Goal: Task Accomplishment & Management: Use online tool/utility

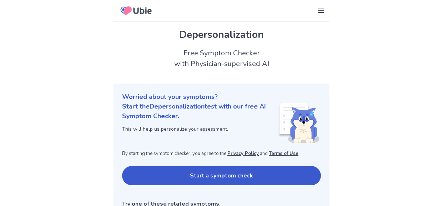
click at [205, 177] on button "Start a symptom check" at bounding box center [221, 175] width 199 height 19
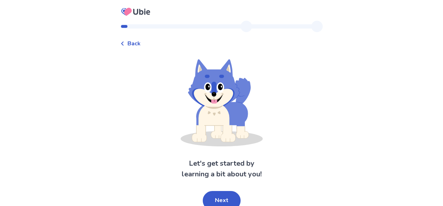
scroll to position [4, 0]
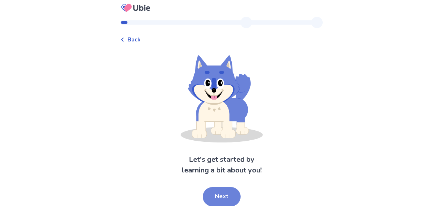
click at [219, 194] on button "Next" at bounding box center [222, 196] width 38 height 19
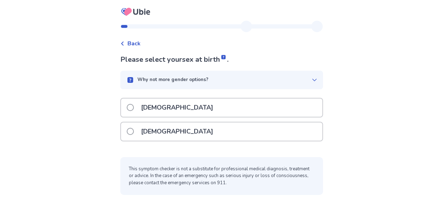
scroll to position [0, 0]
click at [190, 110] on div "Male" at bounding box center [221, 107] width 201 height 18
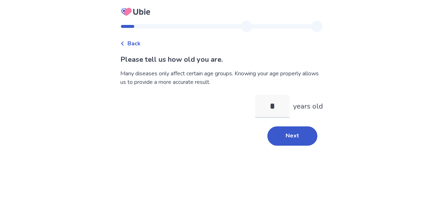
type input "**"
click at [281, 141] on button "Next" at bounding box center [292, 135] width 50 height 19
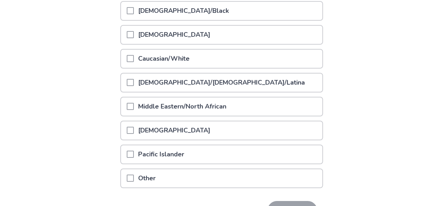
scroll to position [110, 0]
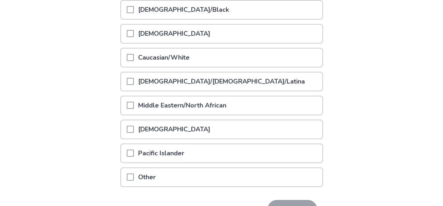
click at [132, 12] on span at bounding box center [130, 9] width 7 height 7
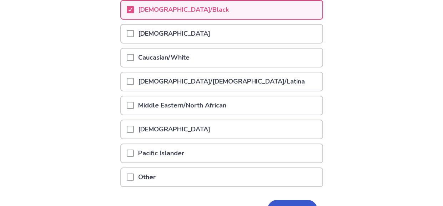
scroll to position [153, 0]
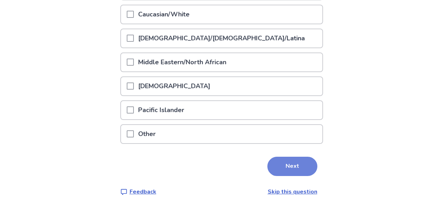
click at [288, 157] on button "Next" at bounding box center [292, 166] width 50 height 19
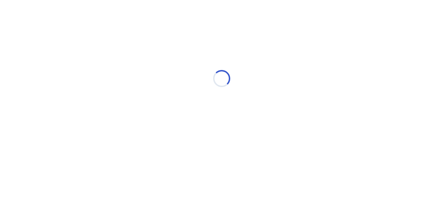
scroll to position [0, 0]
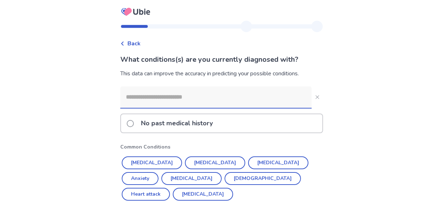
click at [132, 124] on span at bounding box center [130, 123] width 7 height 7
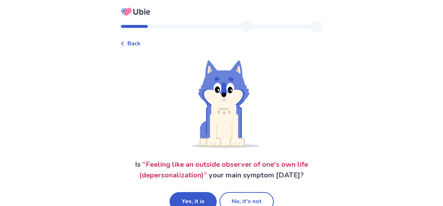
scroll to position [17, 0]
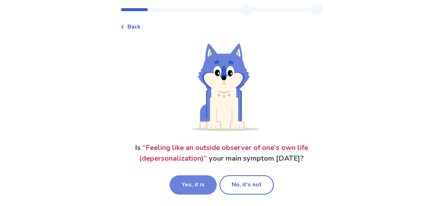
click at [205, 185] on button "Yes, it is" at bounding box center [193, 184] width 47 height 19
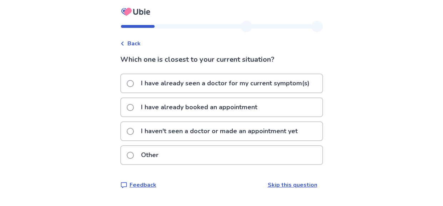
click at [206, 136] on p "I haven't seen a doctor or made an appointment yet" at bounding box center [219, 131] width 165 height 18
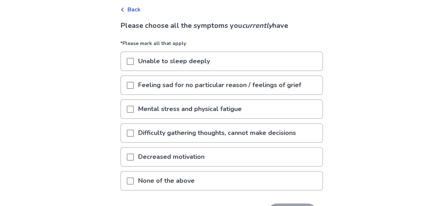
scroll to position [35, 0]
click at [209, 155] on p "Decreased motivation" at bounding box center [171, 156] width 75 height 18
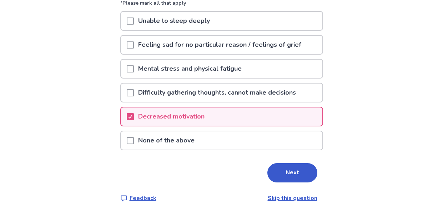
scroll to position [81, 0]
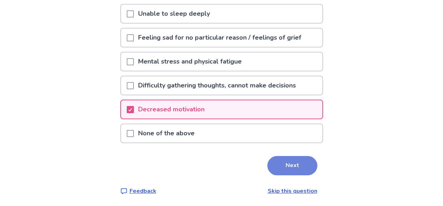
click at [276, 162] on button "Next" at bounding box center [292, 165] width 50 height 19
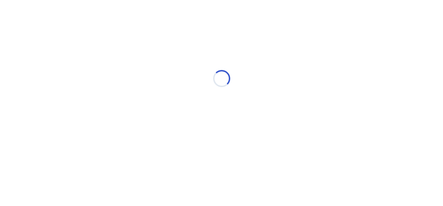
scroll to position [0, 0]
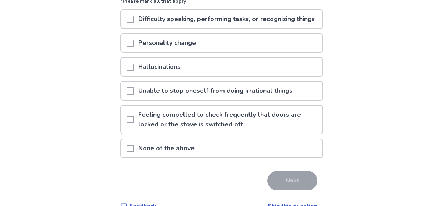
scroll to position [77, 0]
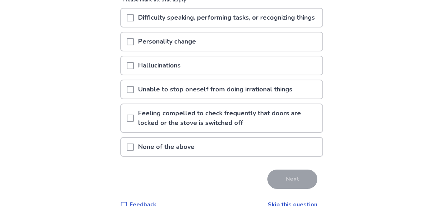
click at [242, 156] on div "None of the above" at bounding box center [221, 147] width 201 height 18
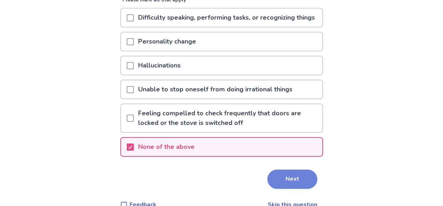
click at [283, 181] on button "Next" at bounding box center [292, 179] width 50 height 19
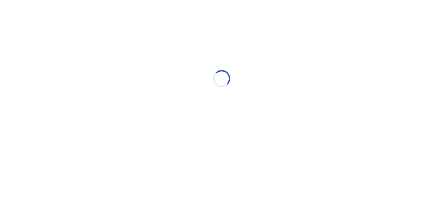
scroll to position [0, 0]
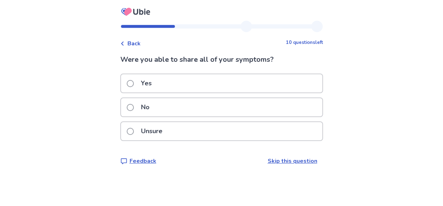
click at [269, 107] on div "No" at bounding box center [221, 107] width 201 height 18
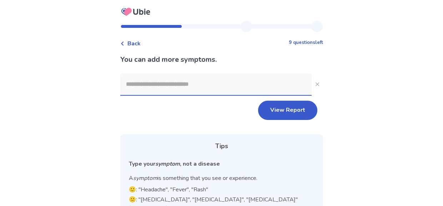
click at [230, 84] on input at bounding box center [215, 84] width 191 height 21
click at [283, 106] on button "View Report" at bounding box center [287, 110] width 59 height 19
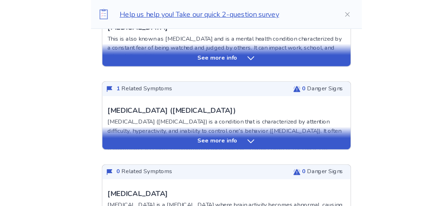
scroll to position [227, 0]
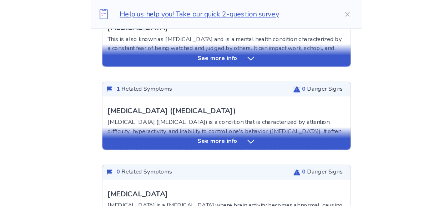
click at [233, 112] on div "See more info" at bounding box center [221, 111] width 196 height 7
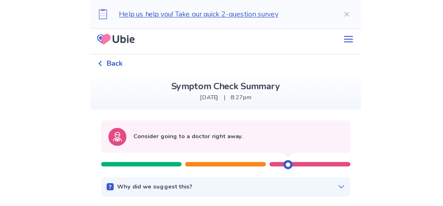
scroll to position [0, 0]
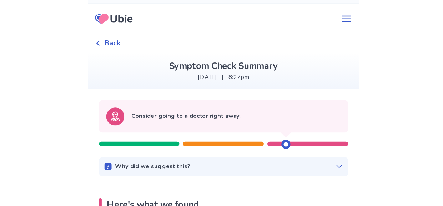
click at [205, 153] on div "Why did we suggest this?" at bounding box center [221, 151] width 188 height 7
